Goal: Task Accomplishment & Management: Manage account settings

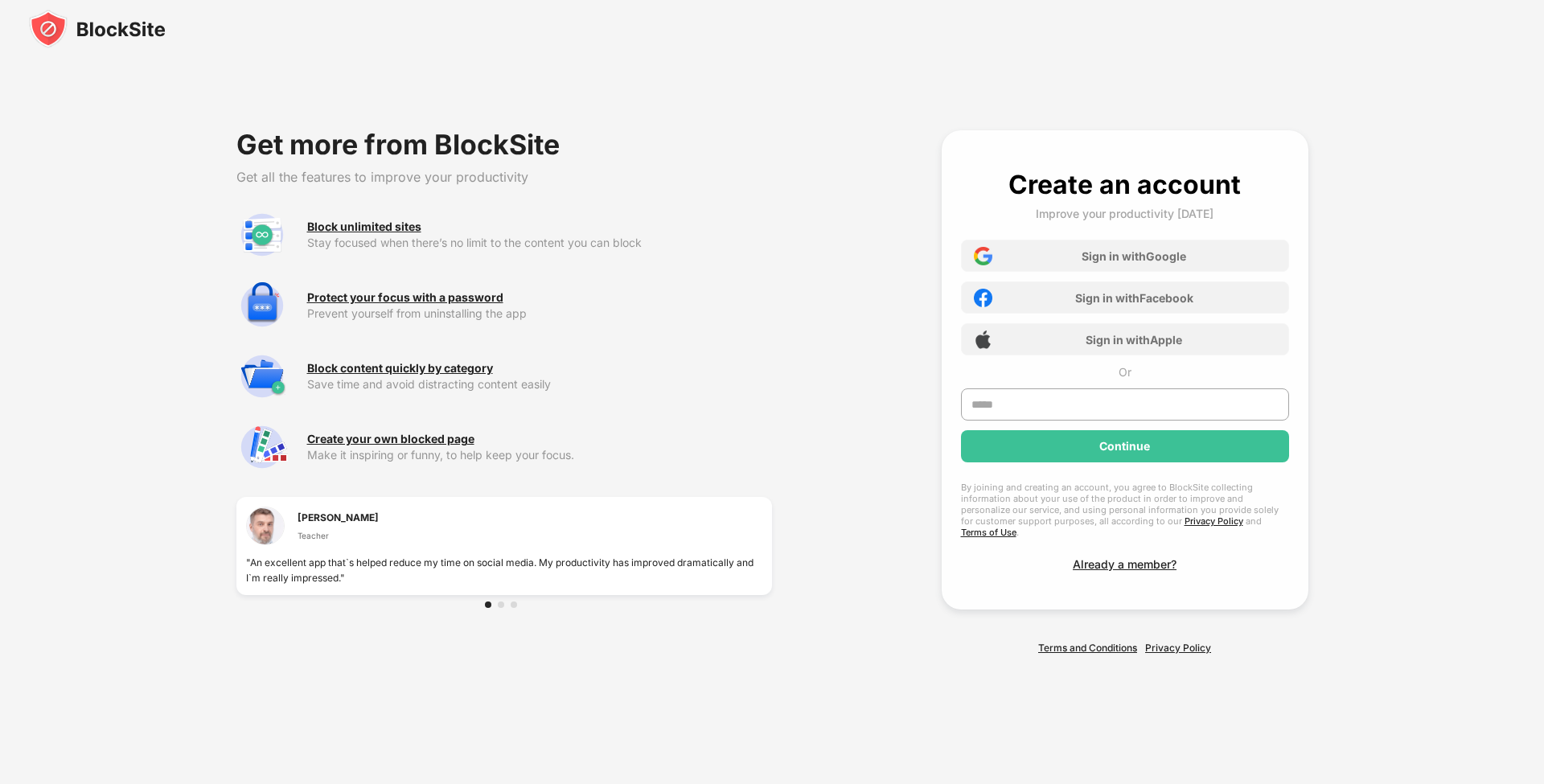
drag, startPoint x: 91, startPoint y: 44, endPoint x: 96, endPoint y: 31, distance: 13.9
click at [91, 44] on img at bounding box center [97, 29] width 137 height 39
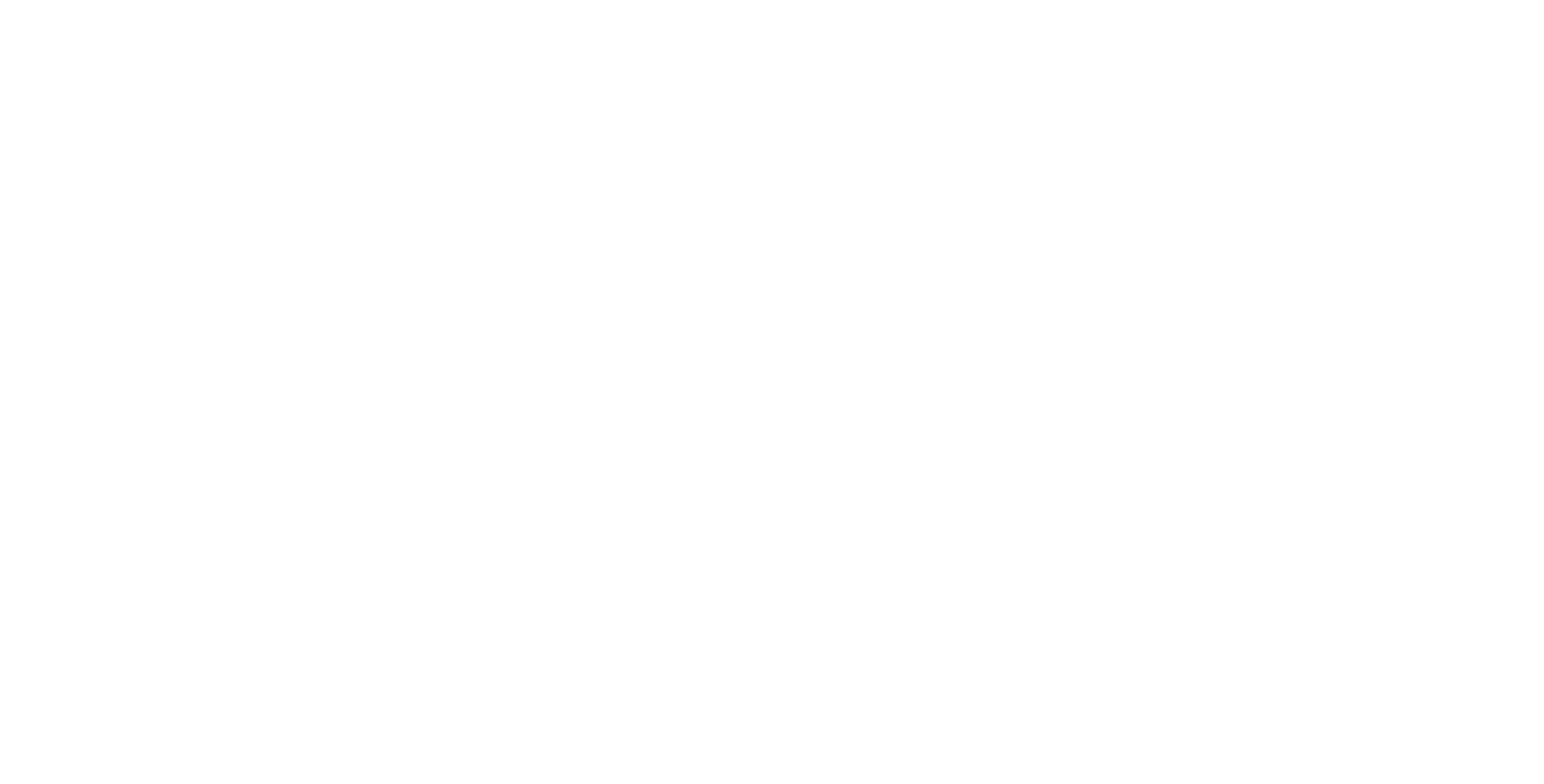
click at [97, 0] on html at bounding box center [772, 0] width 1544 height 0
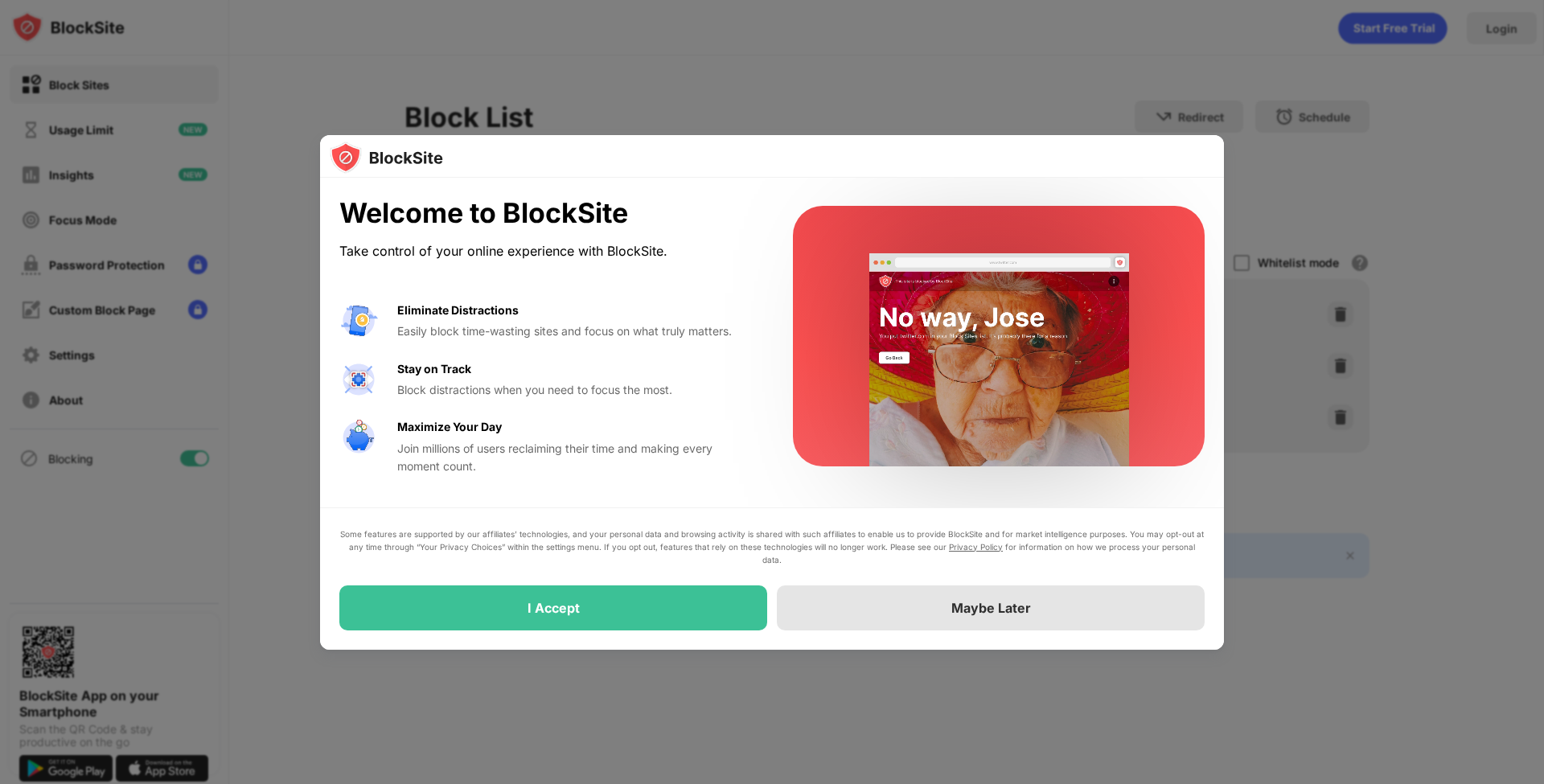
click at [1001, 621] on div "Maybe Later" at bounding box center [990, 607] width 427 height 45
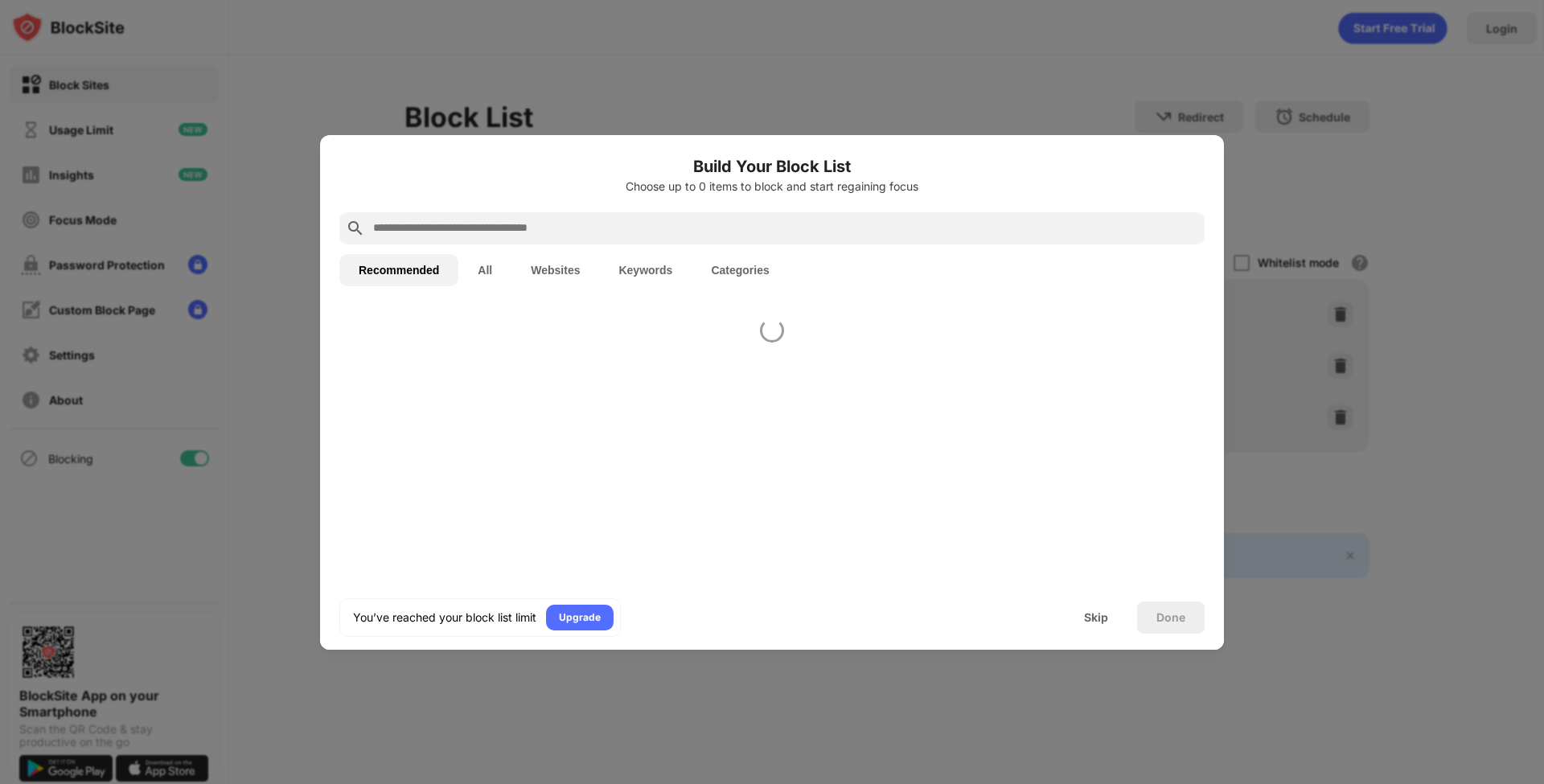
click at [1001, 602] on div "You’ve reached your block list limit Upgrade Skip Done" at bounding box center [772, 617] width 904 height 64
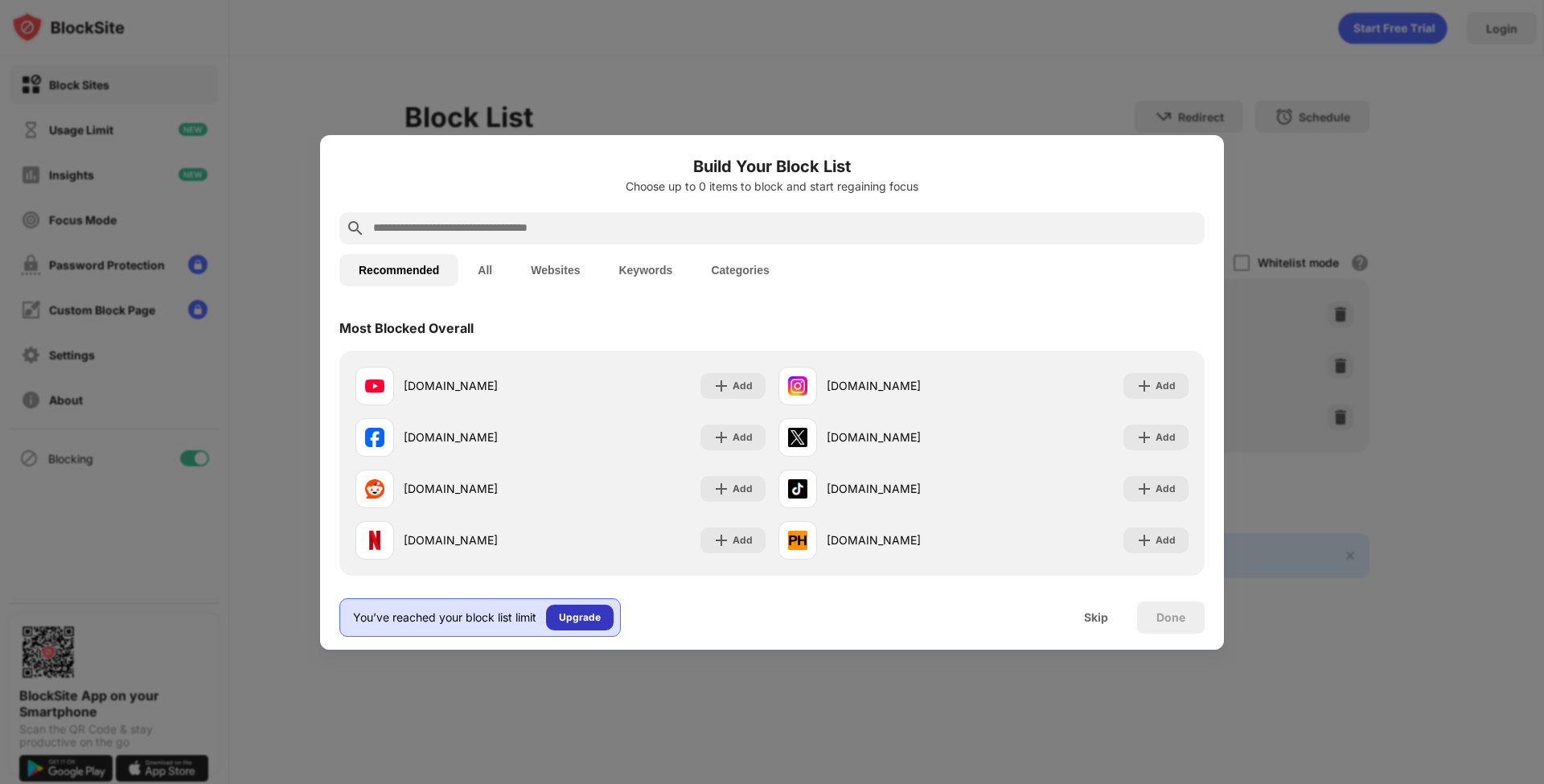
click at [566, 607] on div "Upgrade" at bounding box center [580, 617] width 68 height 25
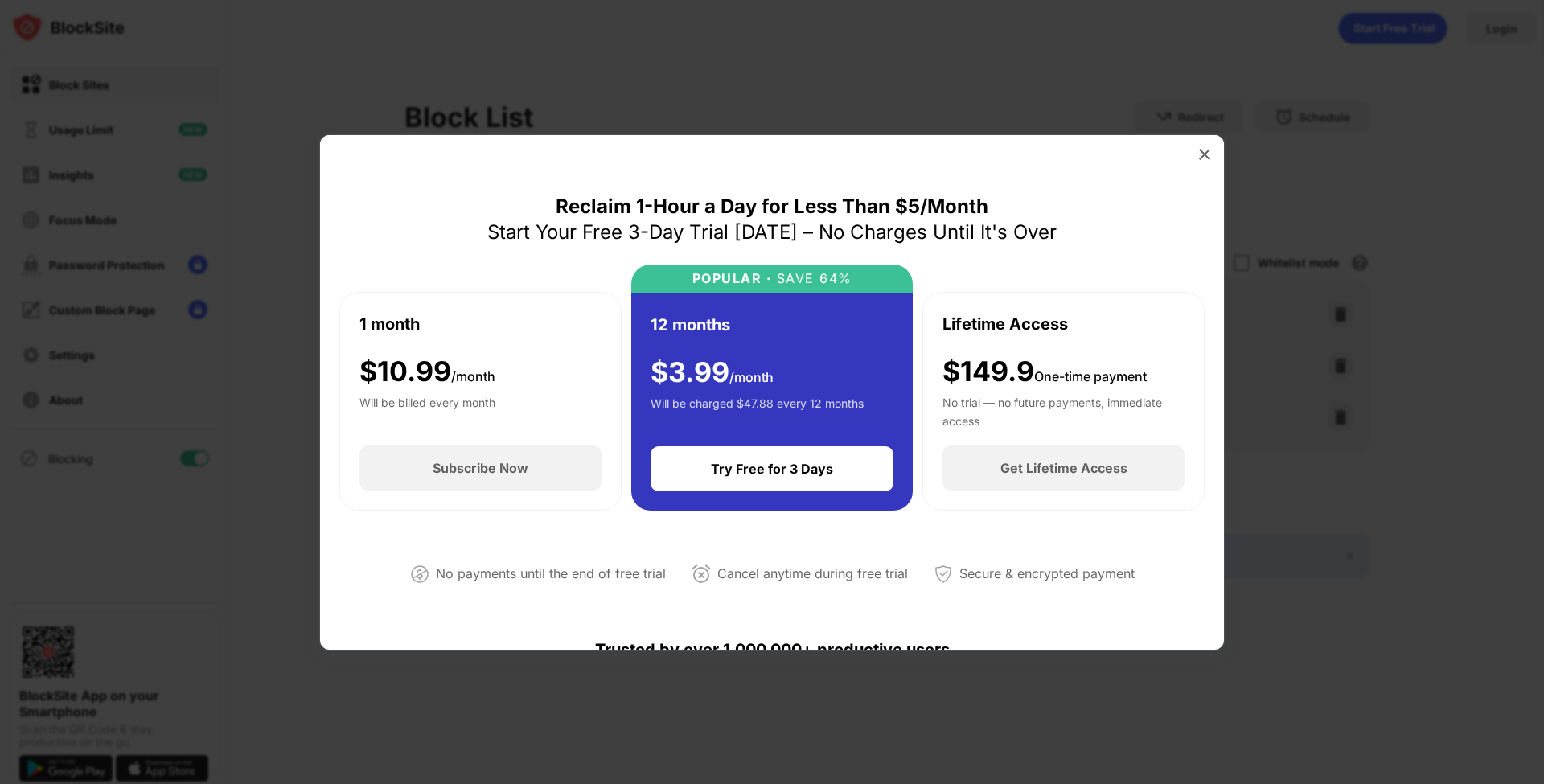
click at [1435, 164] on div at bounding box center [772, 392] width 1544 height 784
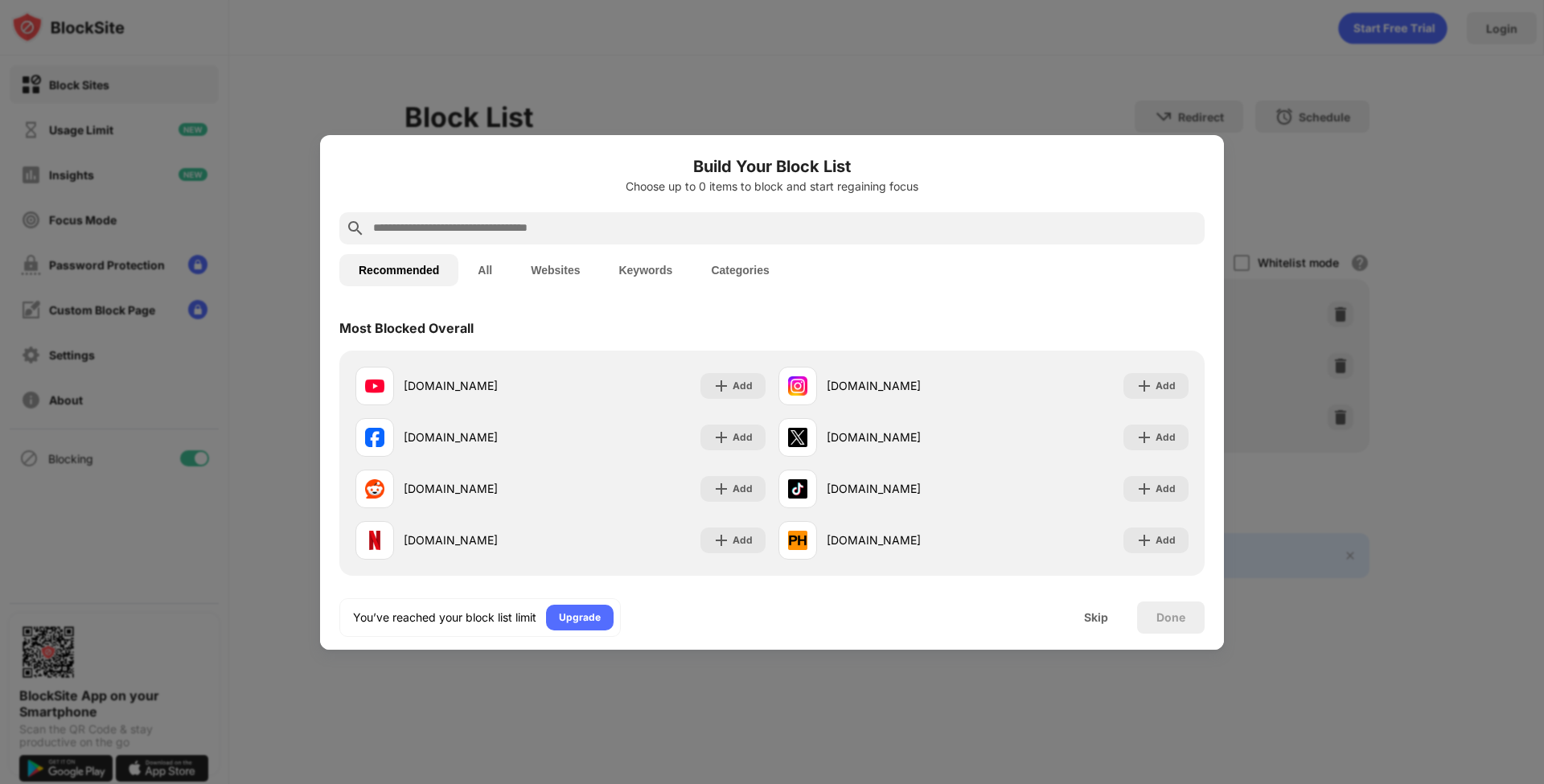
click at [1100, 618] on div "Skip" at bounding box center [1095, 617] width 24 height 13
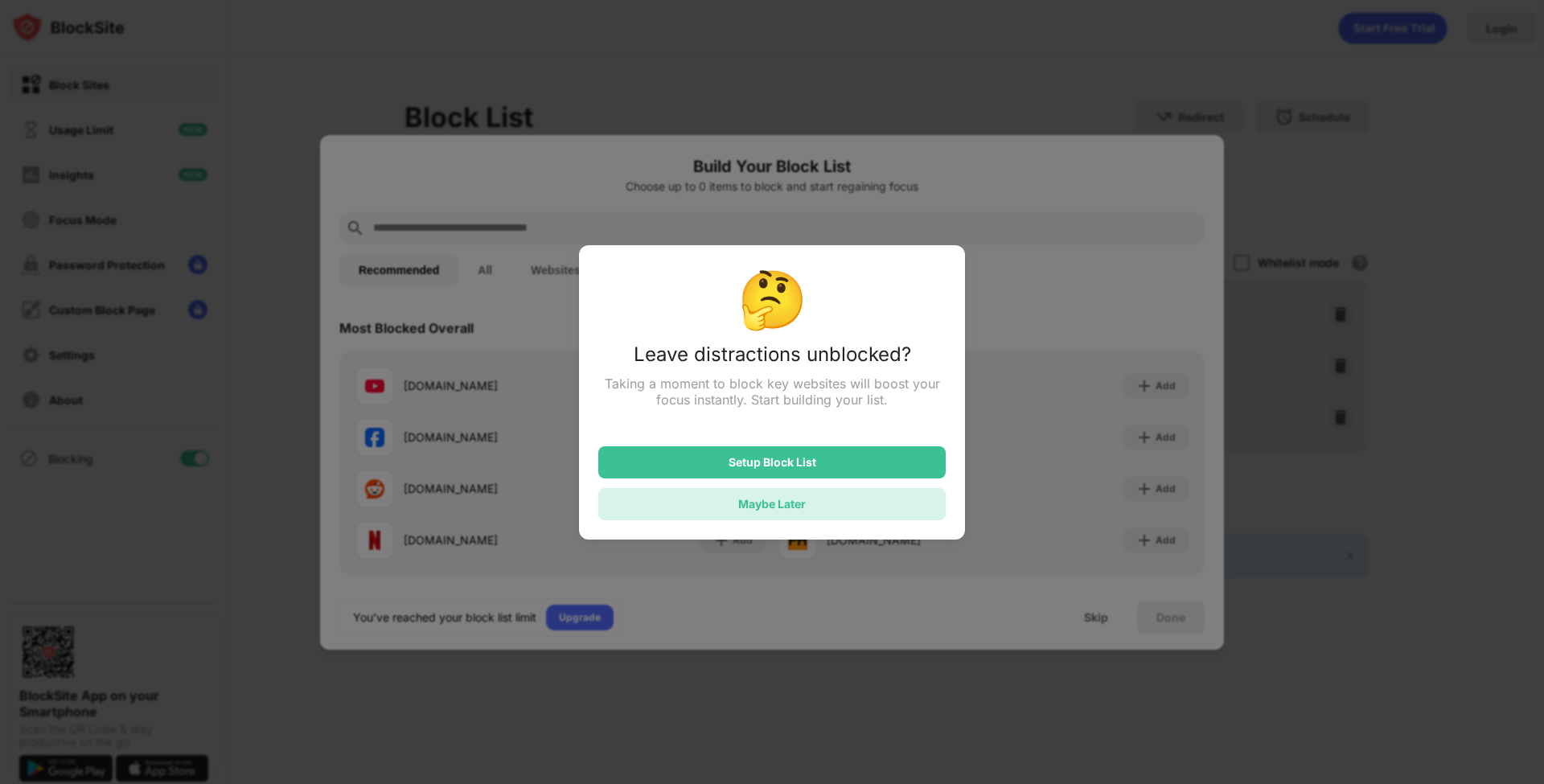
click at [831, 505] on div "Maybe Later" at bounding box center [772, 504] width 348 height 32
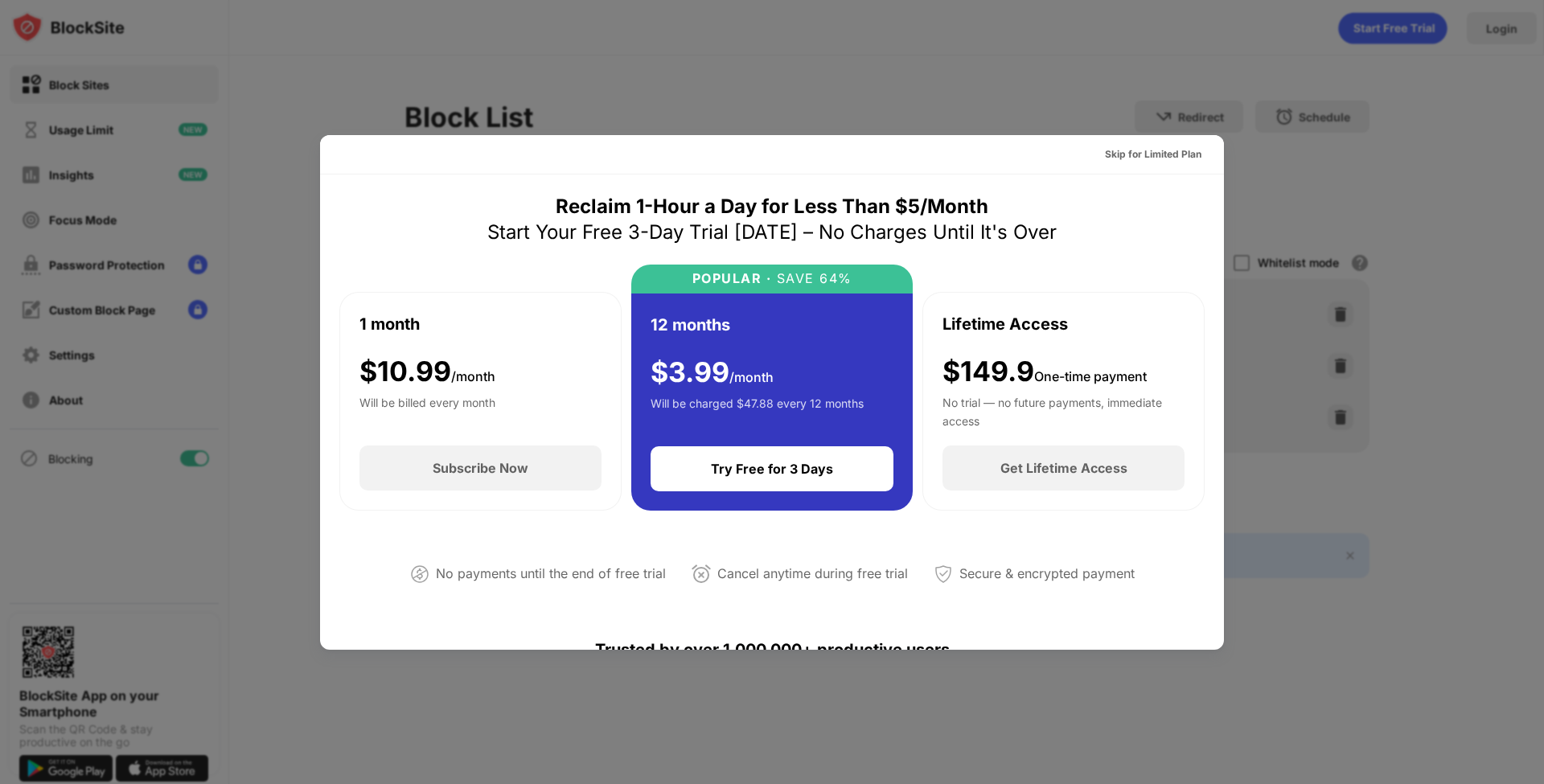
click at [1403, 149] on div at bounding box center [772, 392] width 1544 height 784
click at [1143, 151] on div "Skip for Limited Plan" at bounding box center [1153, 154] width 97 height 16
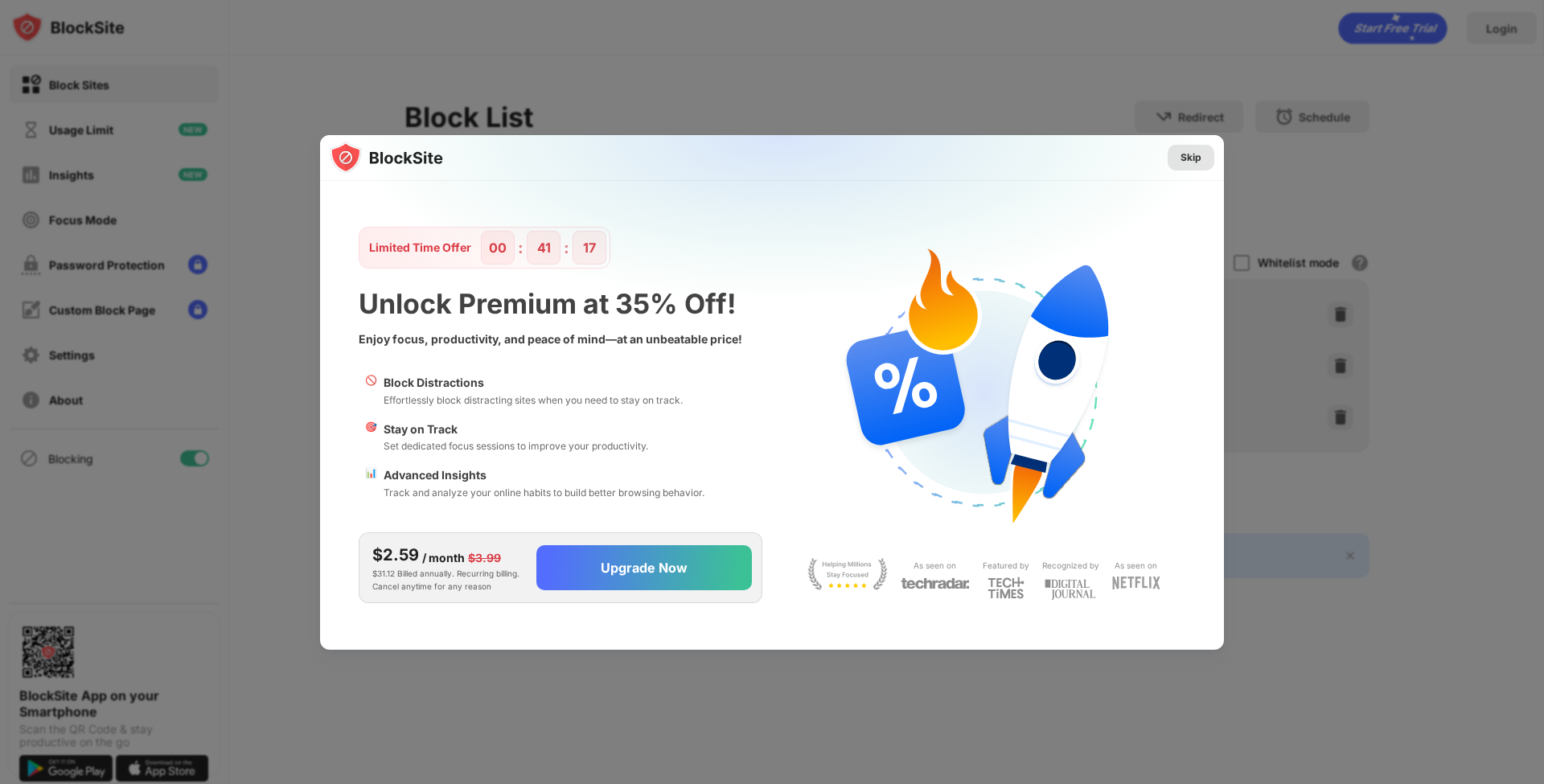
click at [1188, 155] on div "Skip" at bounding box center [1190, 157] width 21 height 16
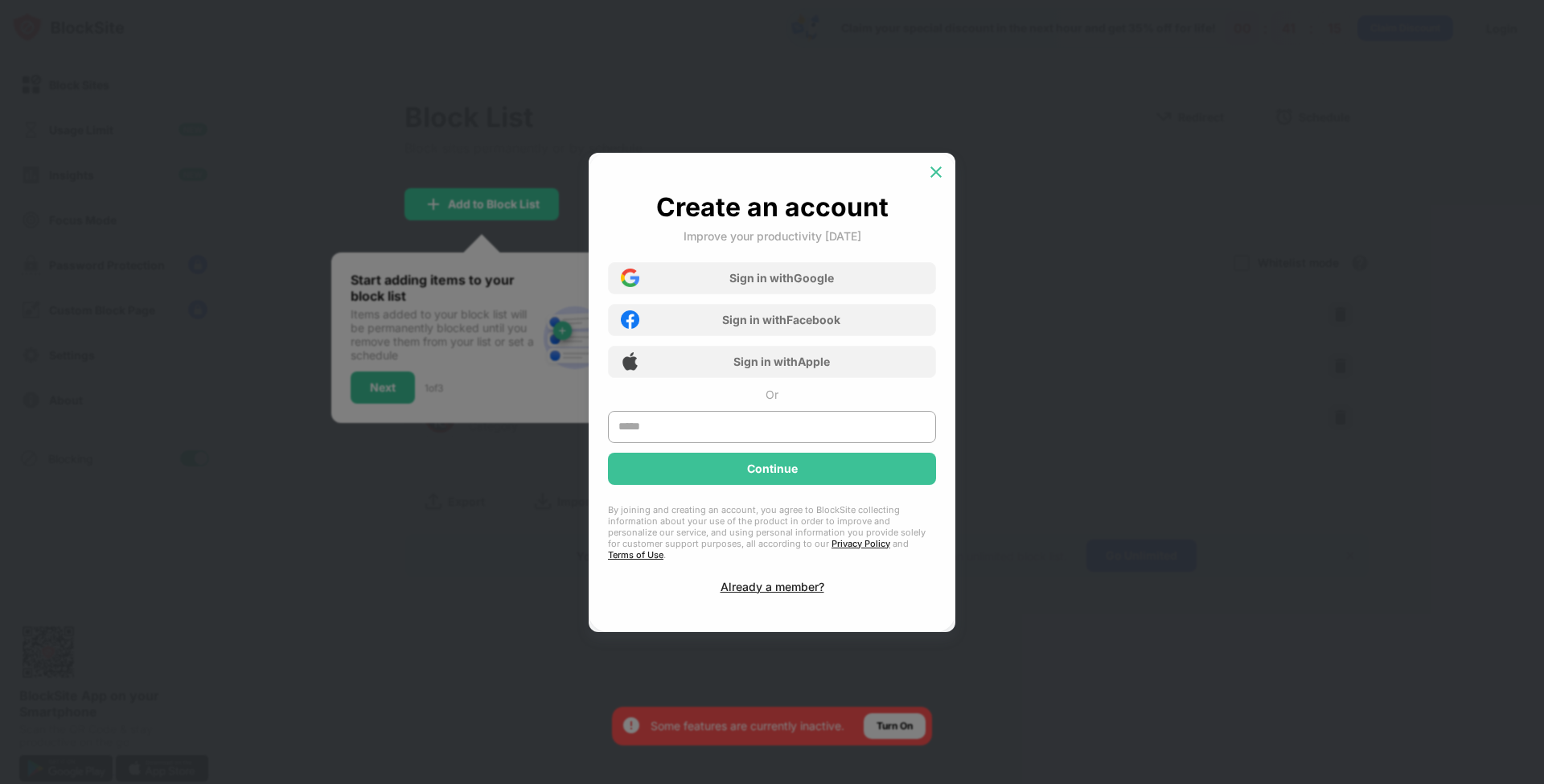
click at [938, 168] on img at bounding box center [935, 171] width 16 height 16
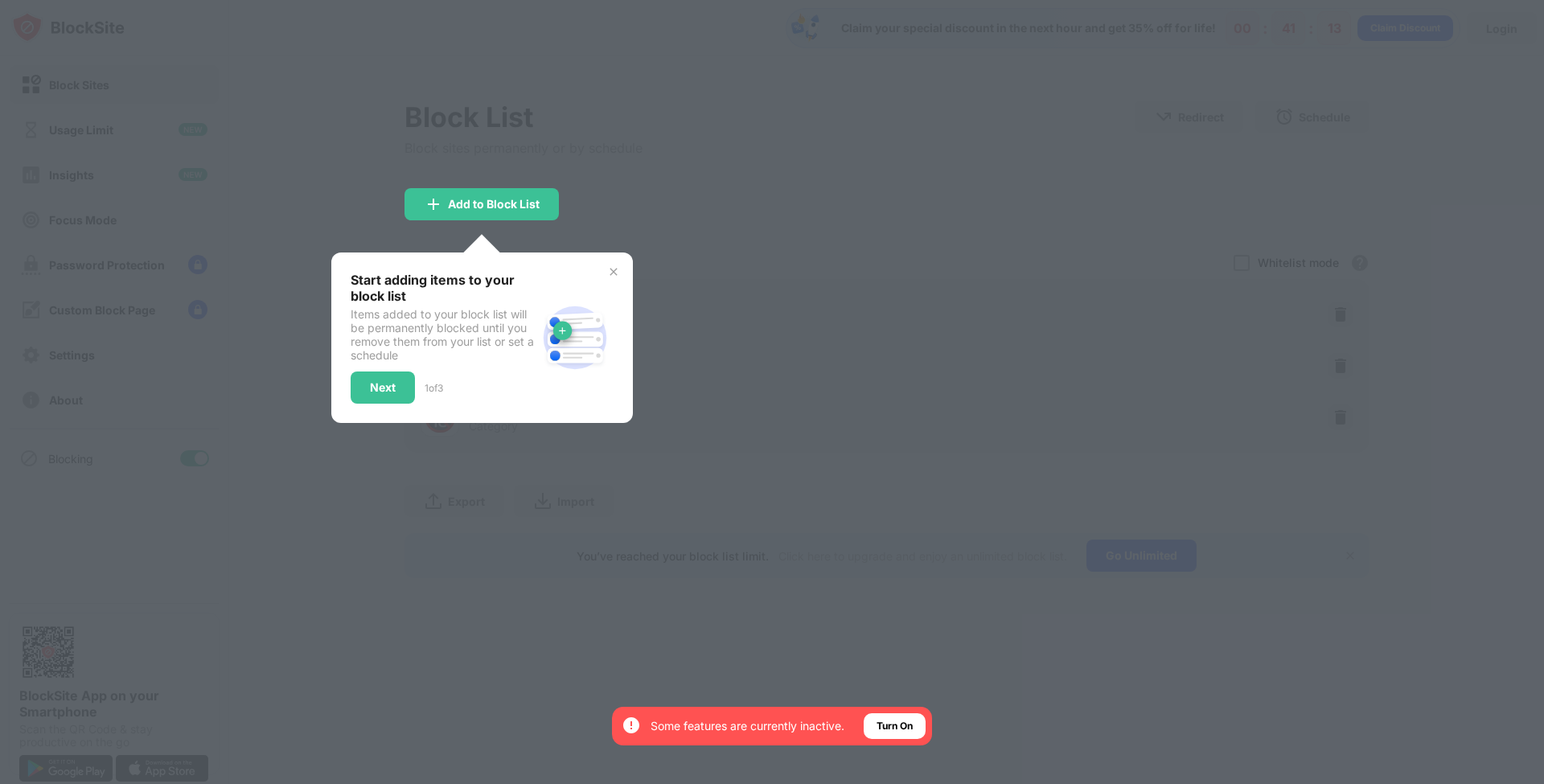
click at [418, 392] on div "Next 1 of 3" at bounding box center [443, 387] width 186 height 32
click at [514, 181] on div at bounding box center [772, 392] width 1544 height 784
drag, startPoint x: 657, startPoint y: 210, endPoint x: 382, endPoint y: 441, distance: 359.1
click at [651, 214] on div at bounding box center [772, 392] width 1544 height 784
click at [438, 381] on div "1 of 3" at bounding box center [434, 387] width 19 height 12
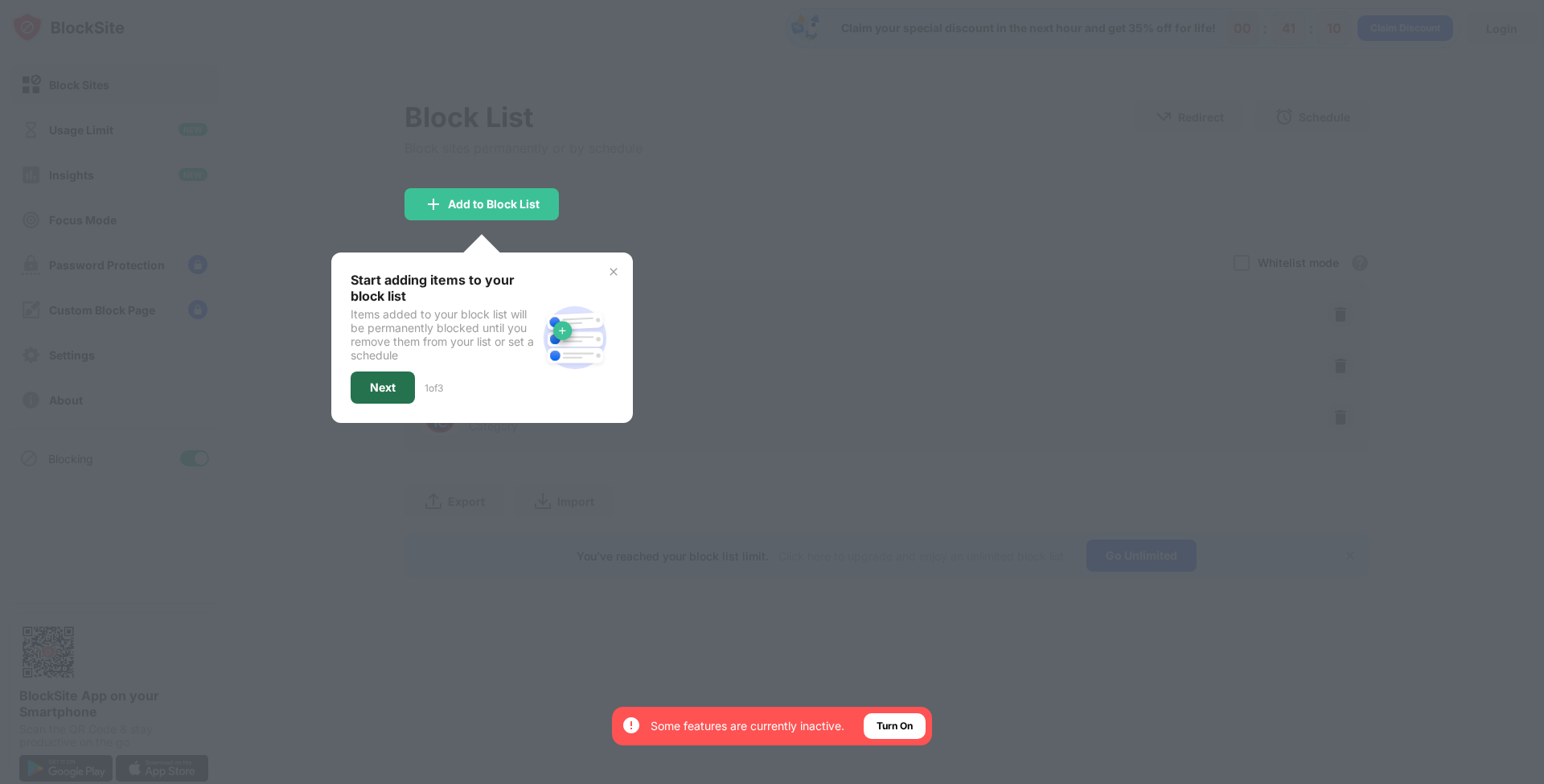
click at [351, 391] on div "Next" at bounding box center [382, 387] width 64 height 32
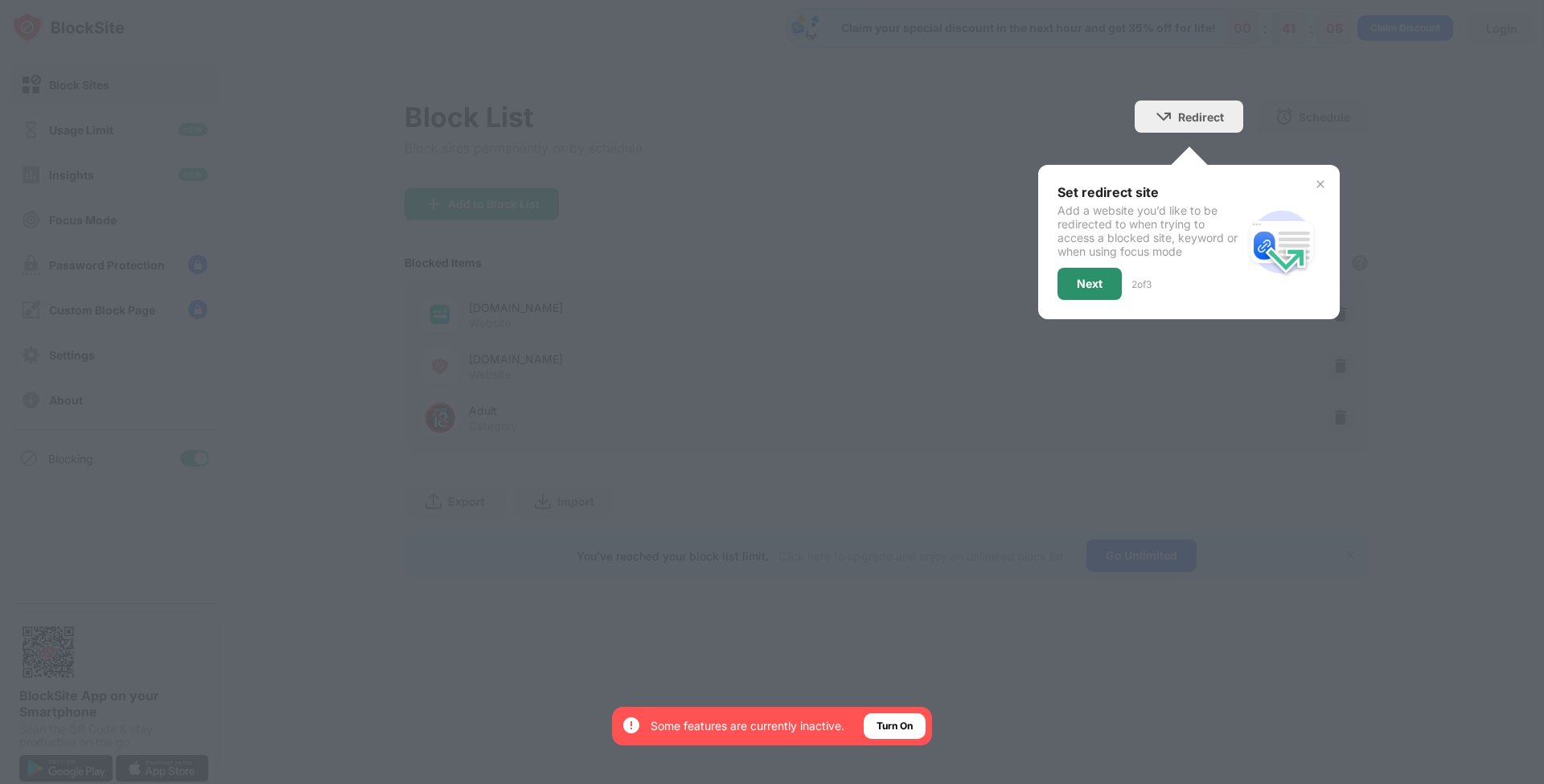
click at [1107, 286] on div "Next" at bounding box center [1090, 284] width 64 height 32
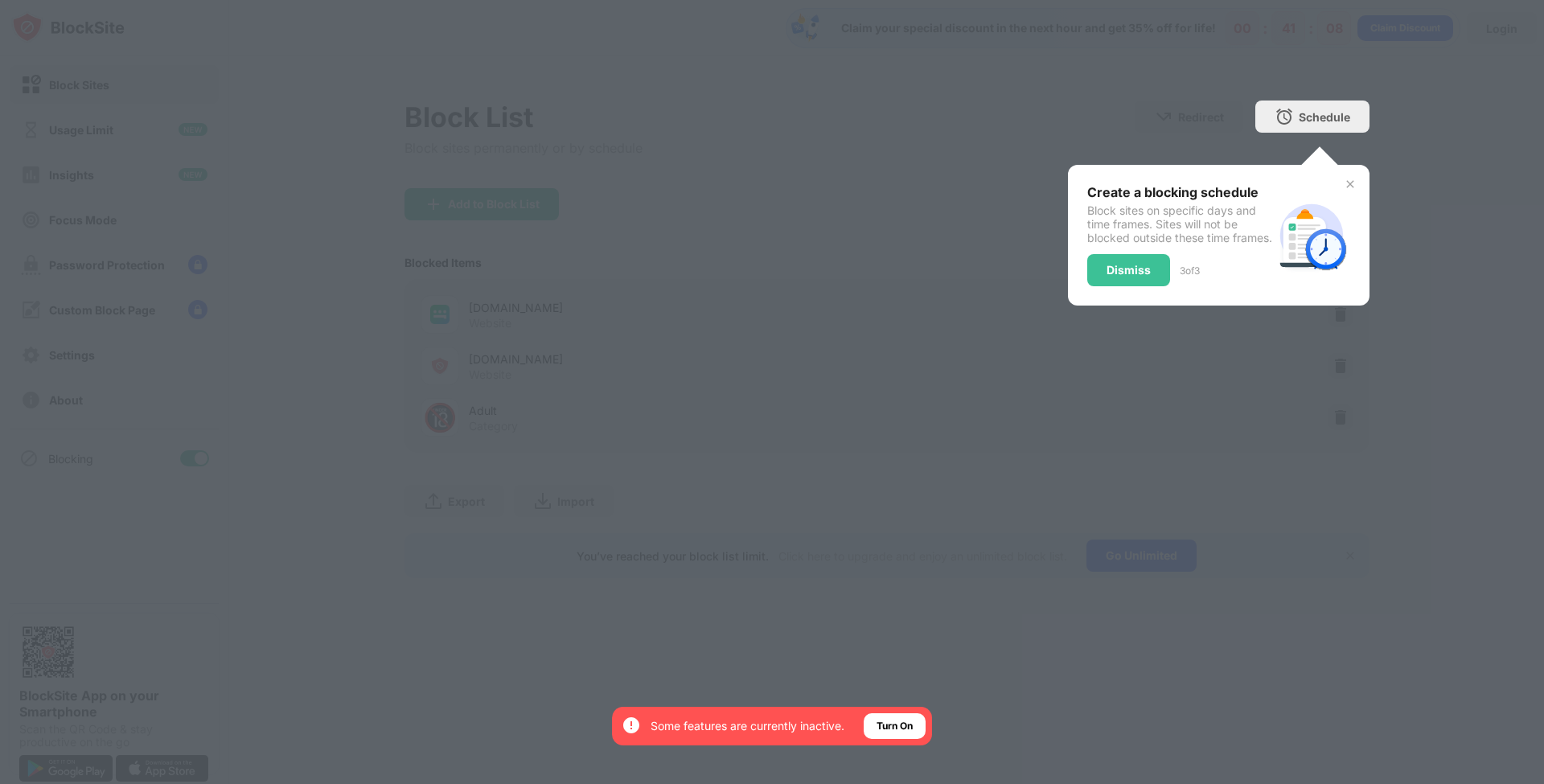
click at [1041, 307] on div at bounding box center [772, 392] width 1544 height 784
click at [1120, 270] on div "Dismiss" at bounding box center [1129, 270] width 44 height 13
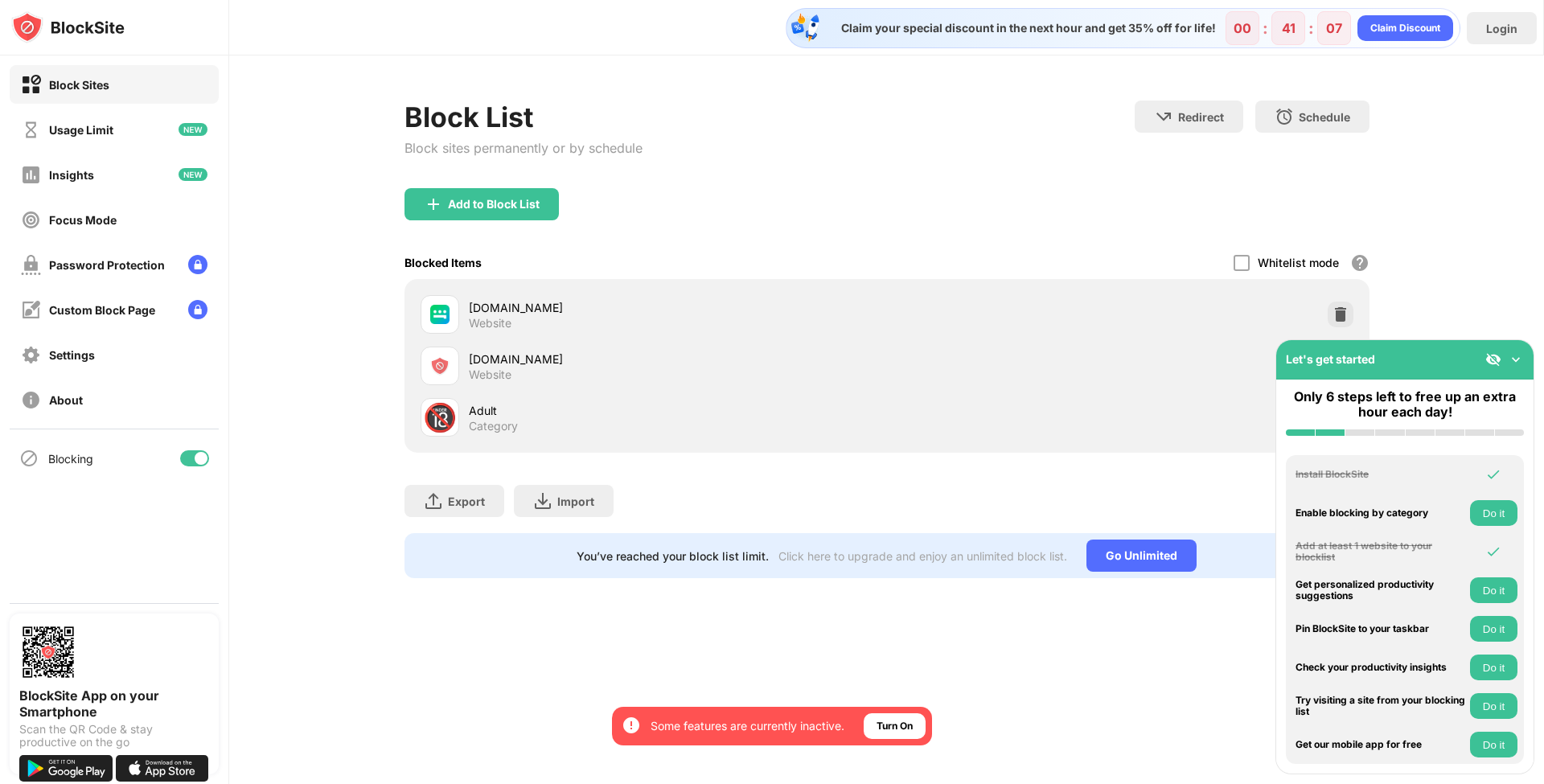
click at [1120, 270] on div "Blocked Items Whitelist mode Block all websites except for those in your whitel…" at bounding box center [887, 262] width 965 height 33
click at [1337, 317] on img at bounding box center [1340, 314] width 16 height 16
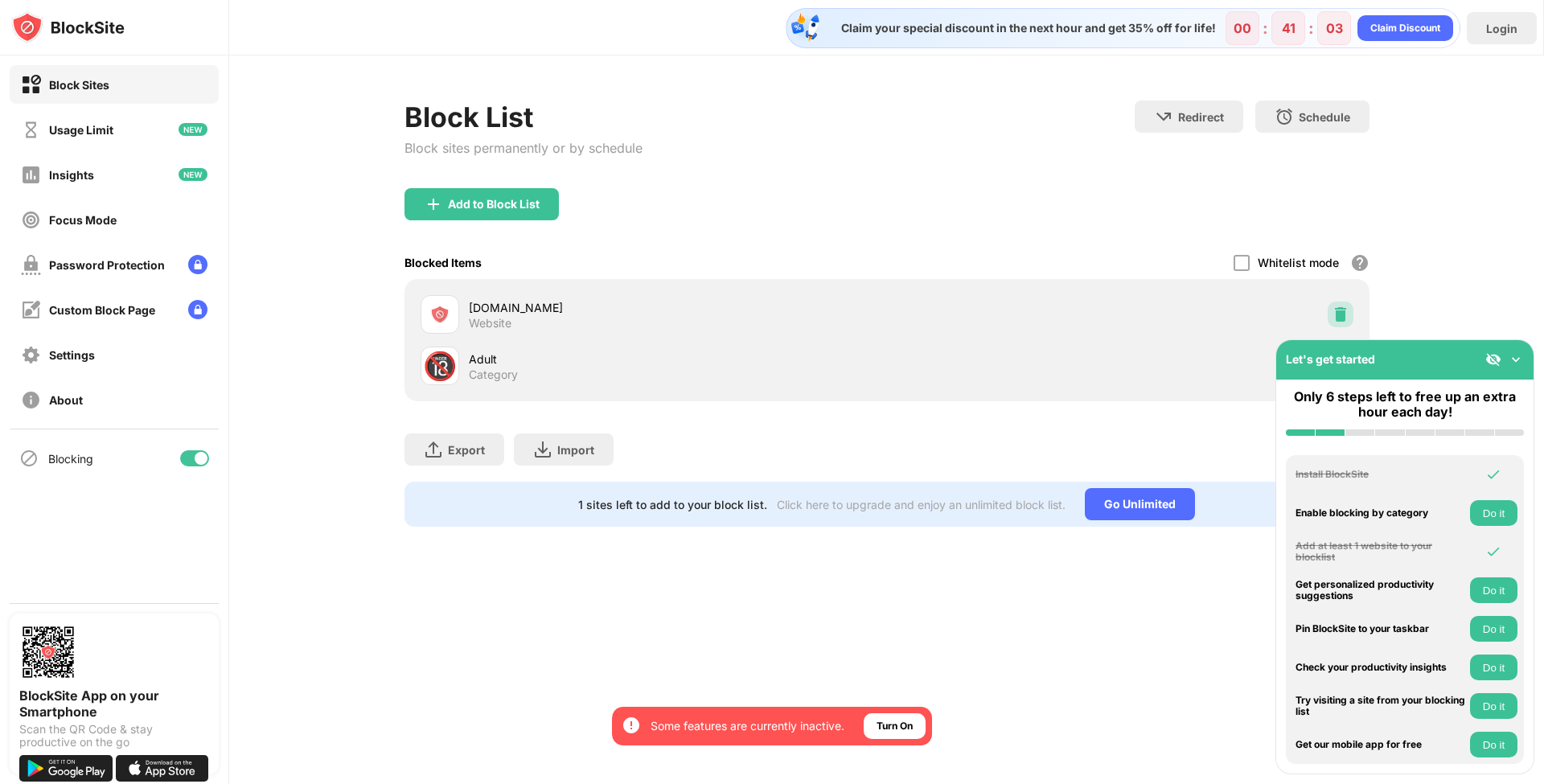
click at [1337, 317] on img at bounding box center [1340, 314] width 16 height 16
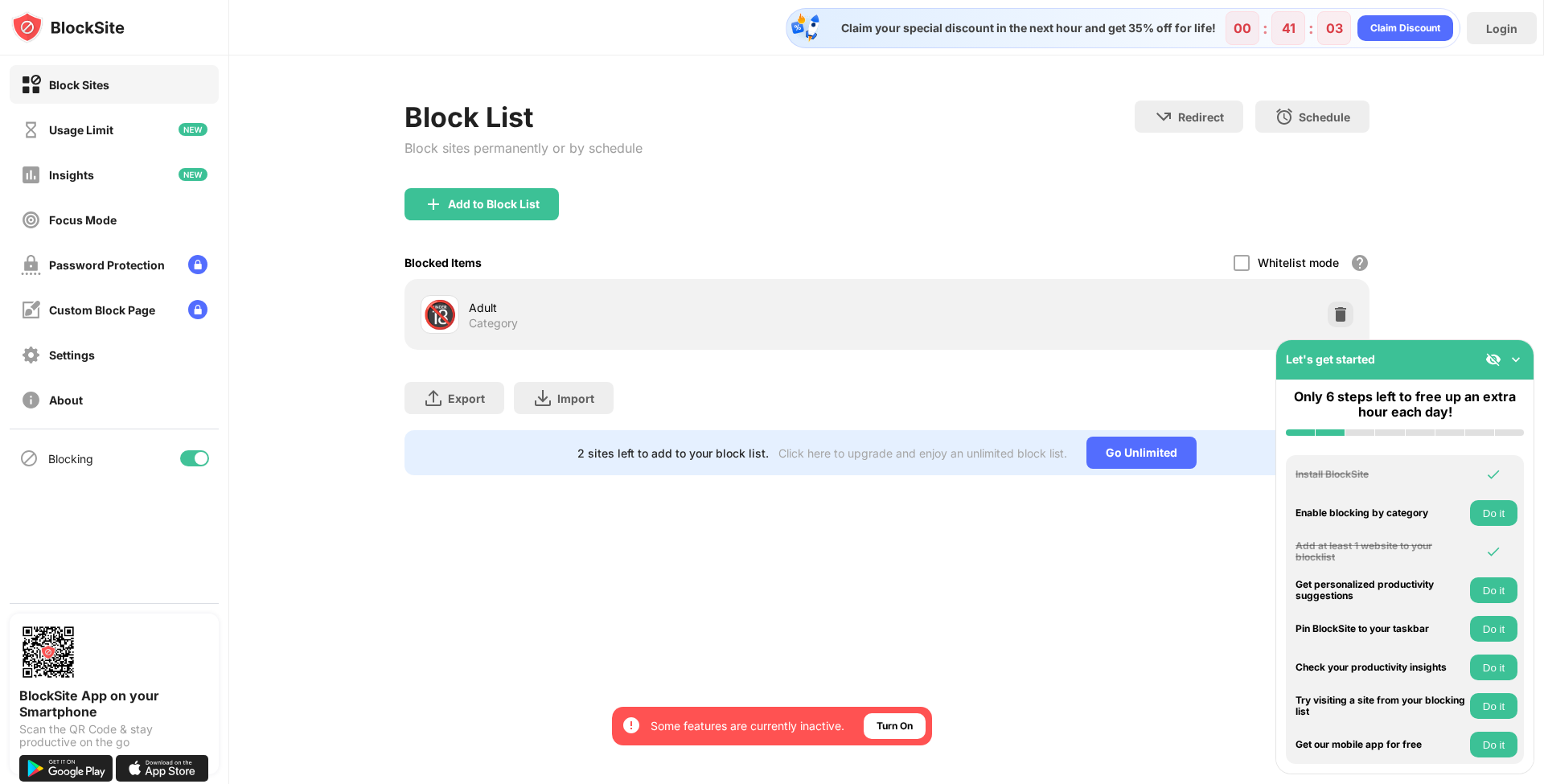
click at [1337, 317] on img at bounding box center [1340, 314] width 16 height 16
